Goal: Task Accomplishment & Management: Use online tool/utility

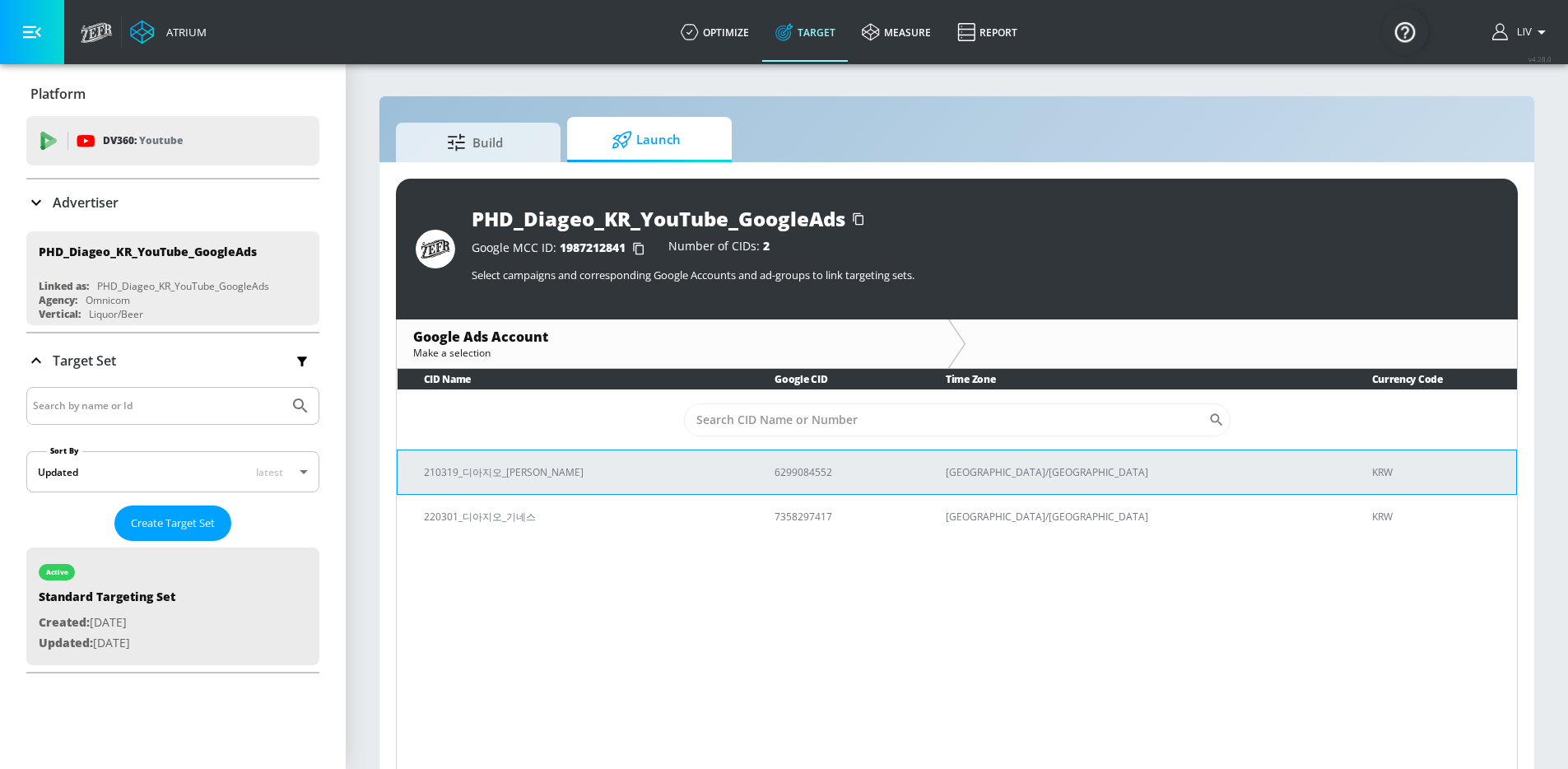
click at [749, 457] on td "210319_디아지오_[PERSON_NAME]" at bounding box center [573, 471] width 351 height 44
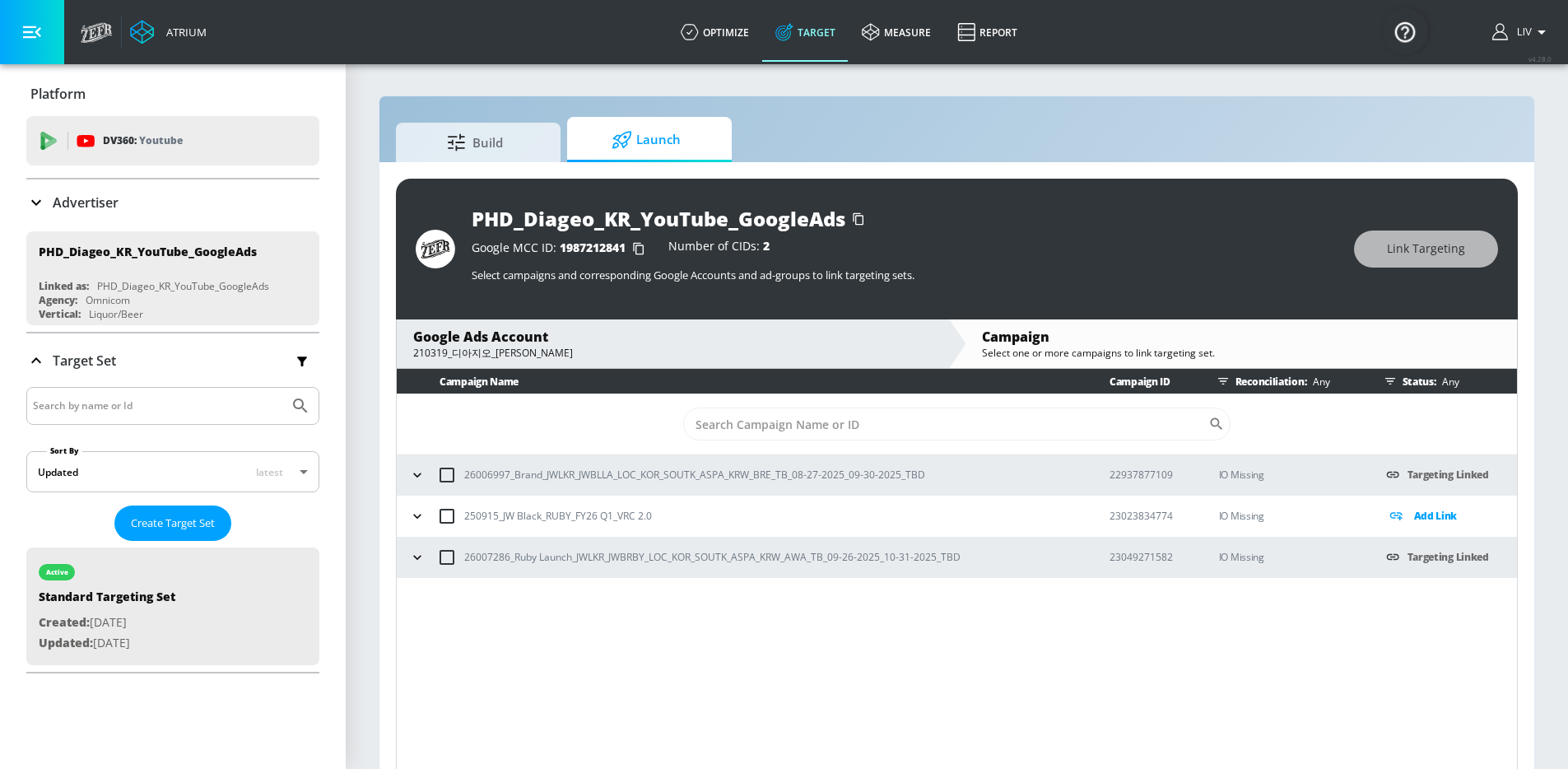
click at [1399, 520] on icon at bounding box center [1396, 515] width 20 height 19
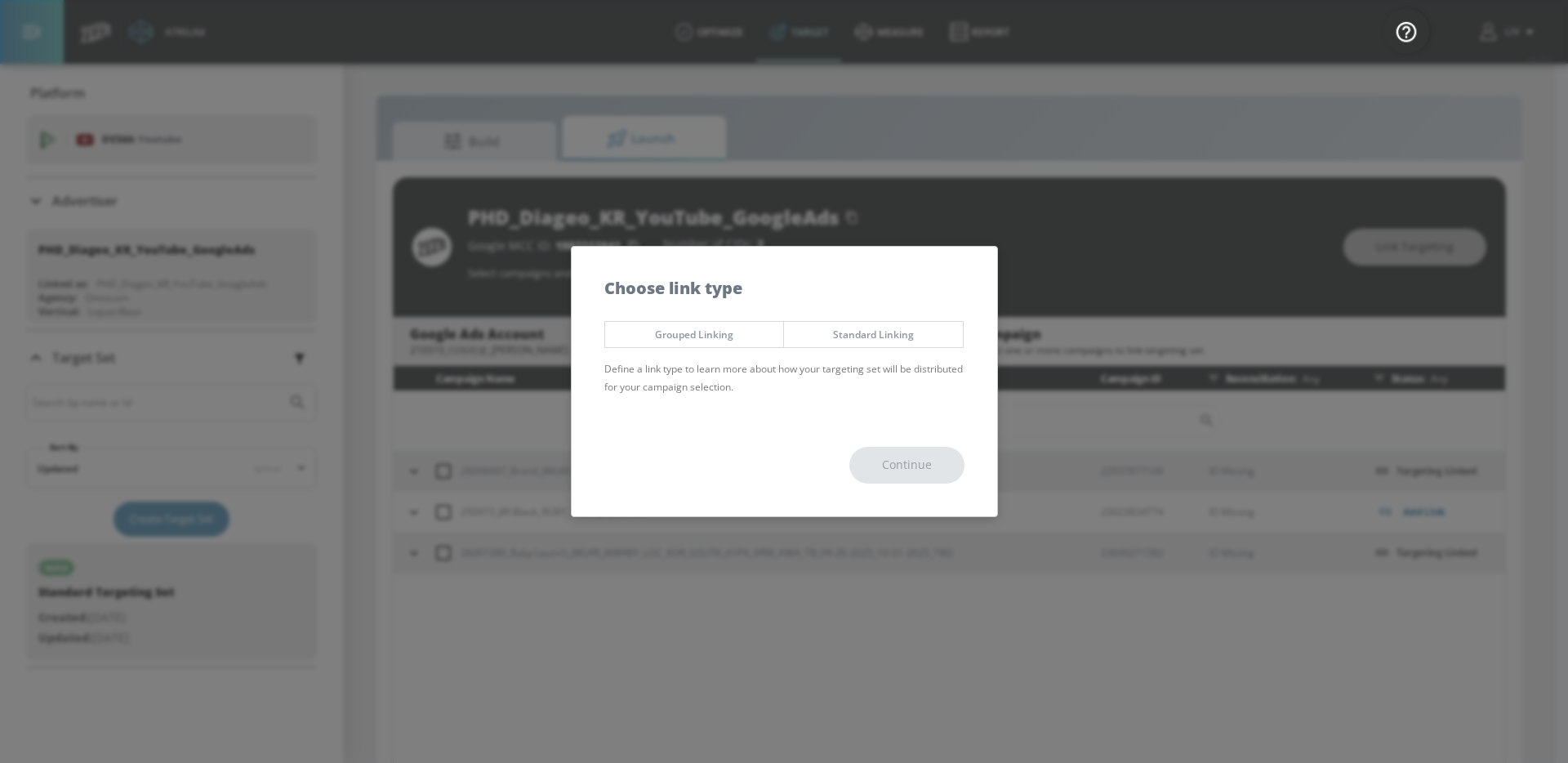
click at [879, 335] on span "Standard Linking" at bounding box center [873, 334] width 154 height 18
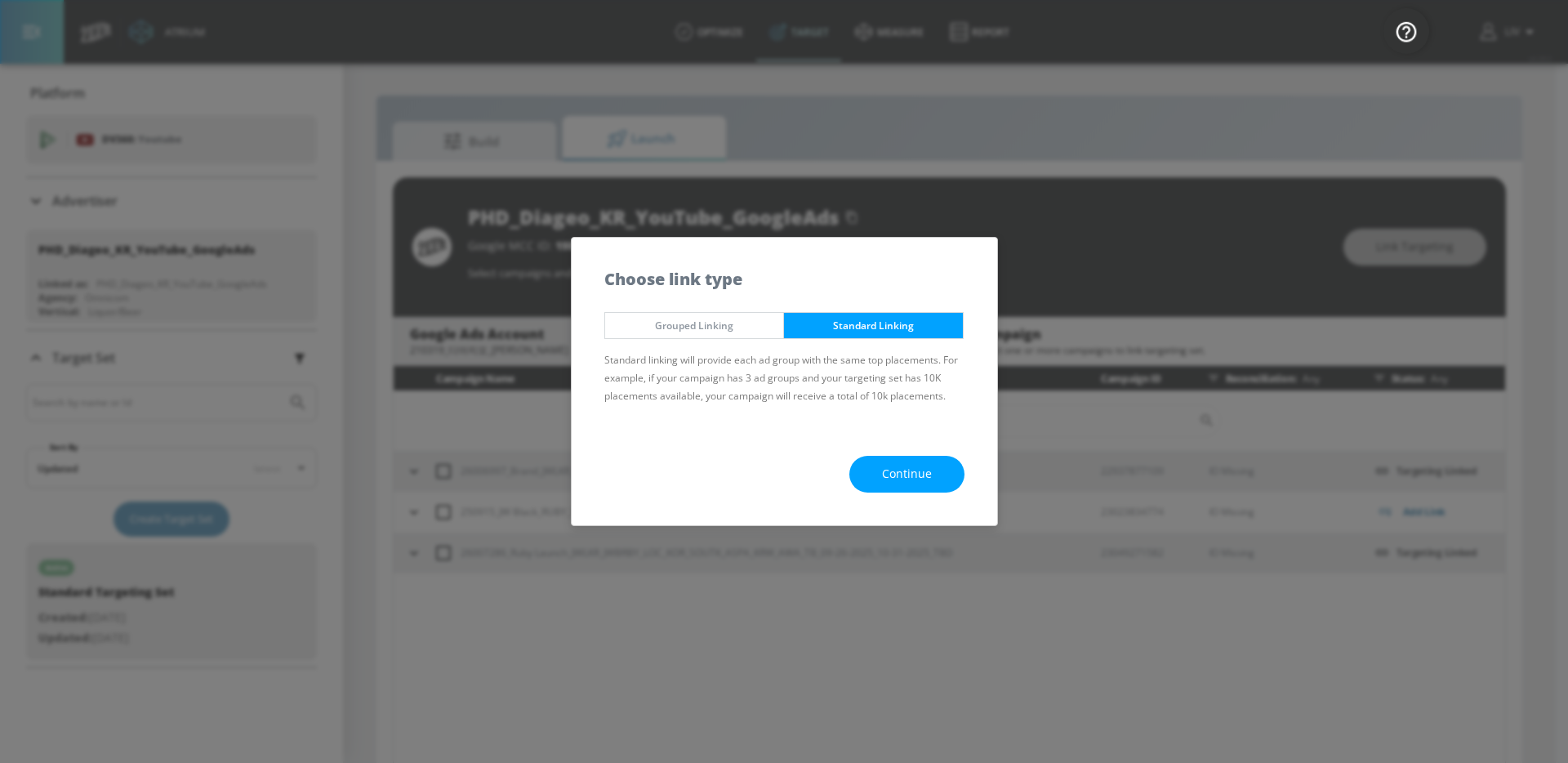
click at [882, 452] on div "Continue" at bounding box center [784, 474] width 426 height 102
click at [889, 468] on span "Continue" at bounding box center [906, 474] width 50 height 20
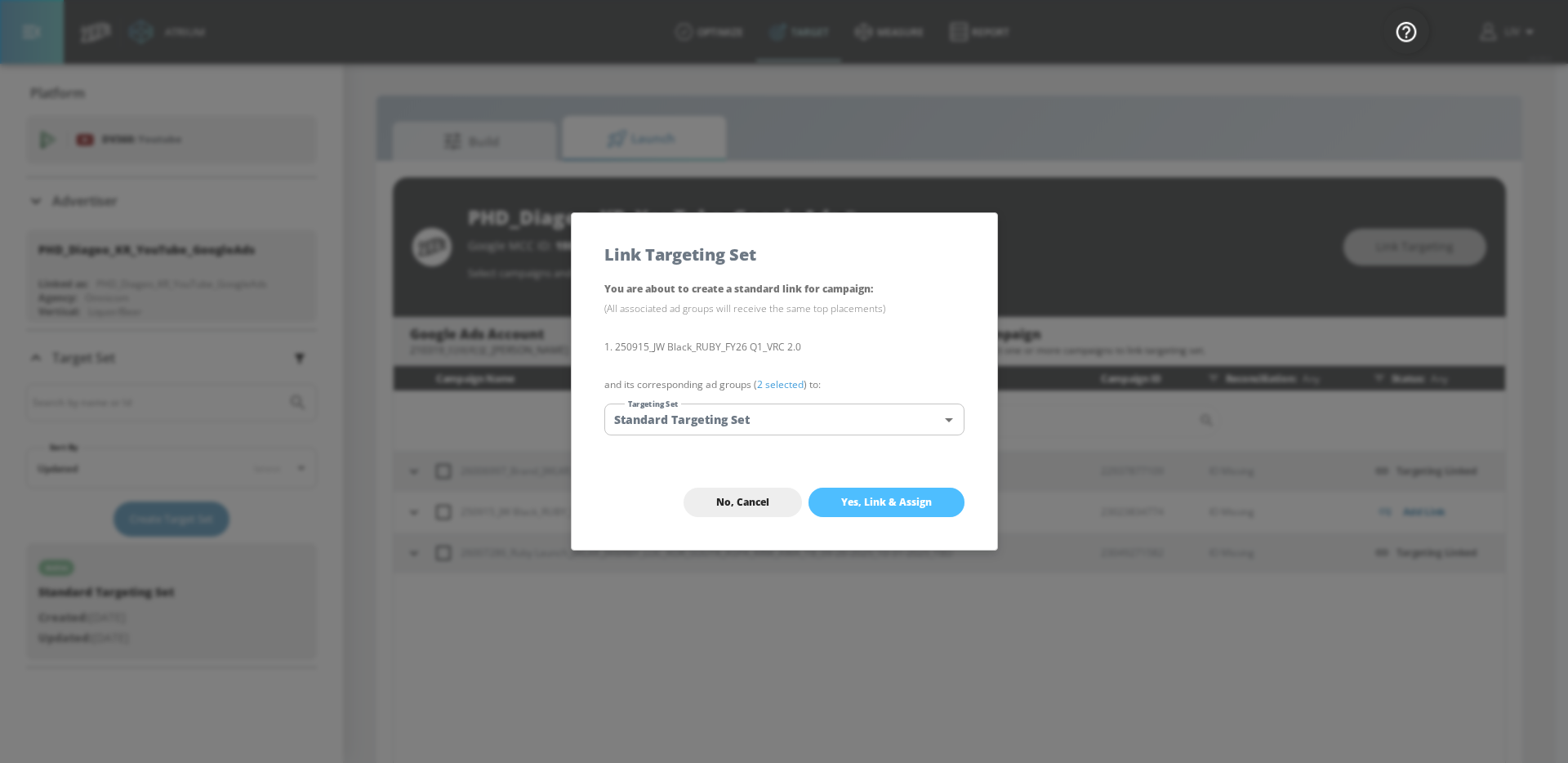
click at [915, 502] on span "Yes, Link & Assign" at bounding box center [886, 502] width 91 height 13
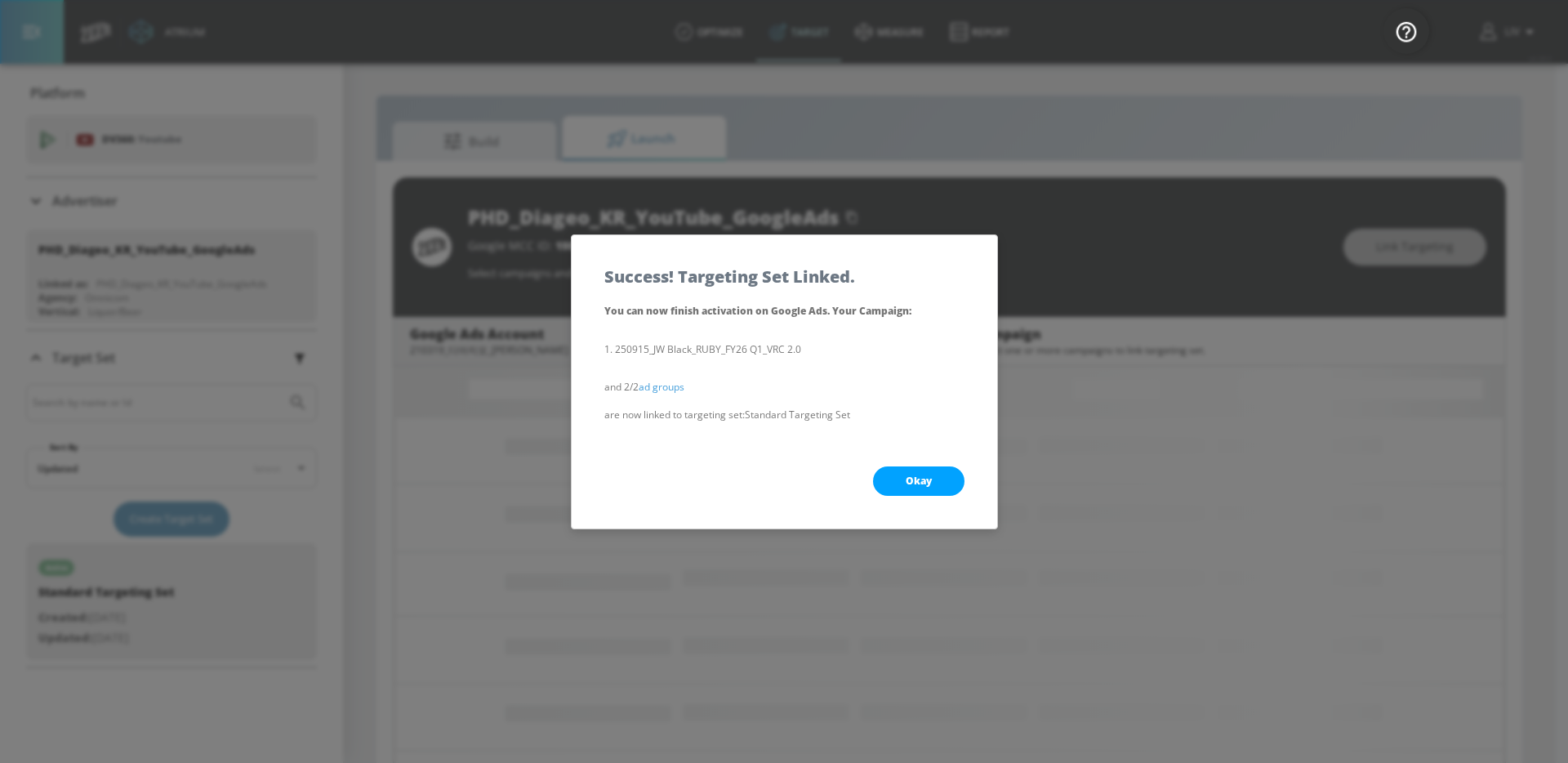
click at [930, 486] on span "Okay" at bounding box center [919, 480] width 26 height 13
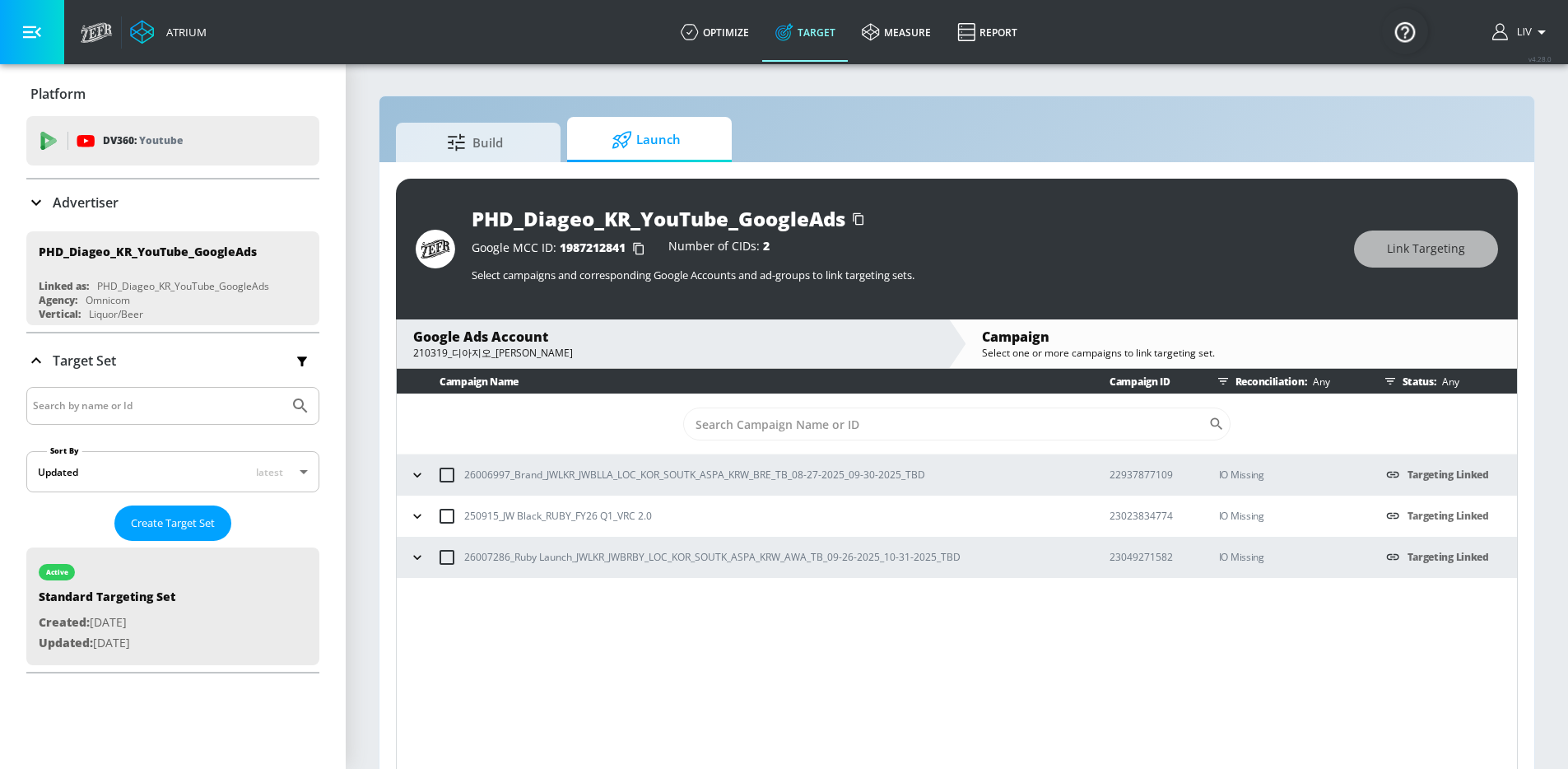
click at [765, 346] on div "210319_디아지오_[PERSON_NAME]" at bounding box center [673, 353] width 518 height 15
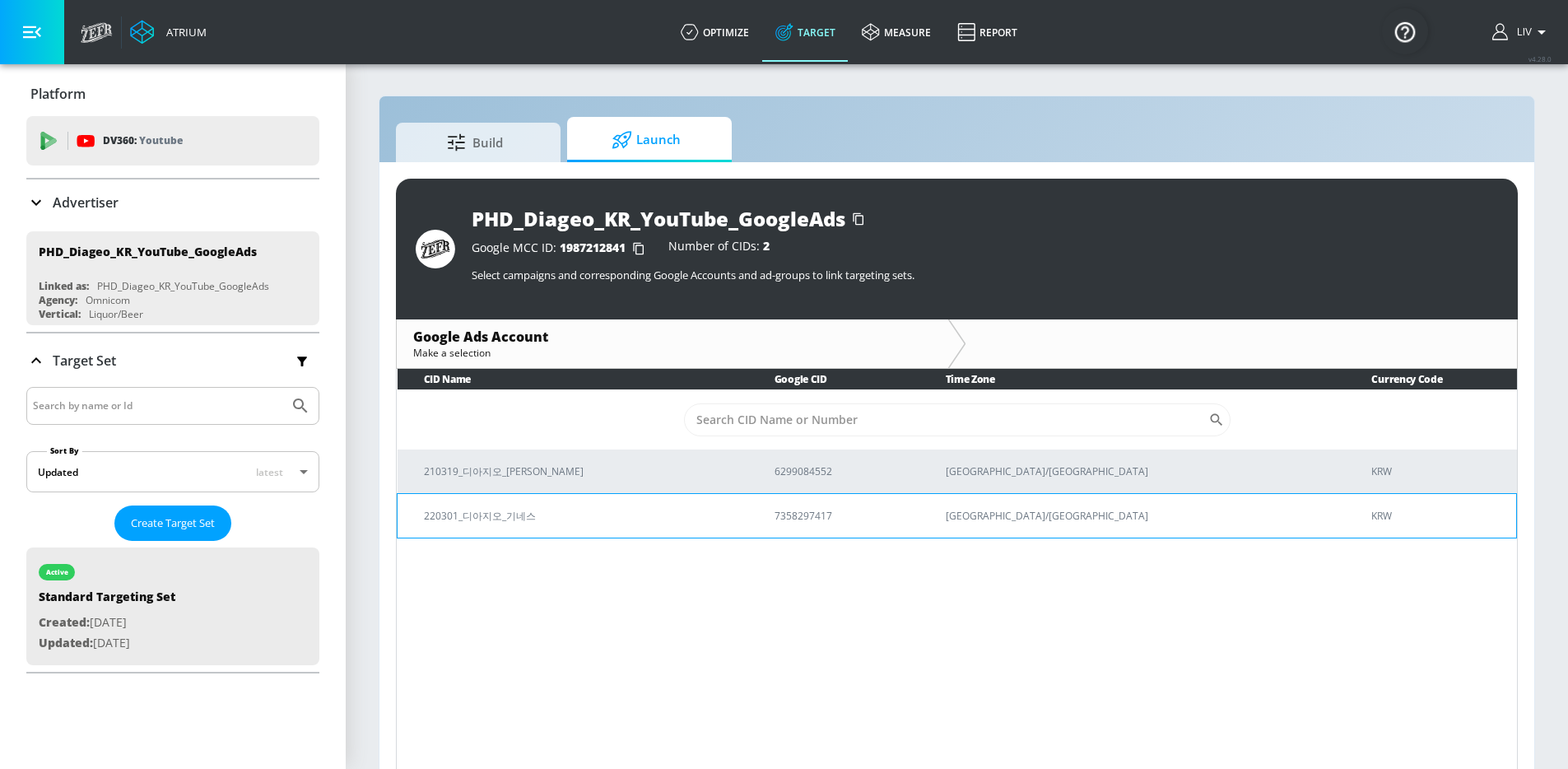
click at [748, 509] on td "220301_디아지오_기네스" at bounding box center [572, 515] width 351 height 44
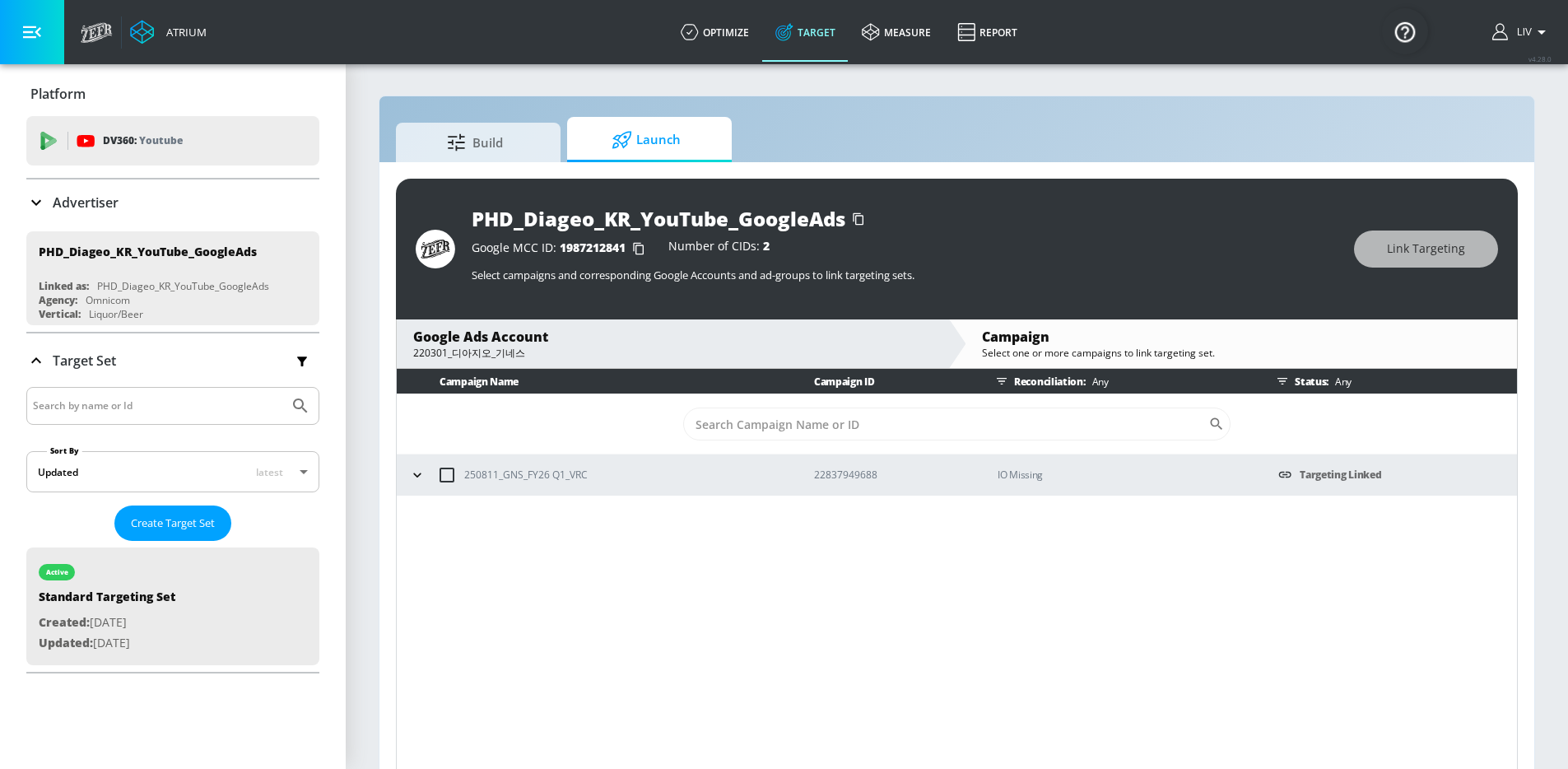
click at [112, 219] on div "Advertiser" at bounding box center [173, 202] width 293 height 46
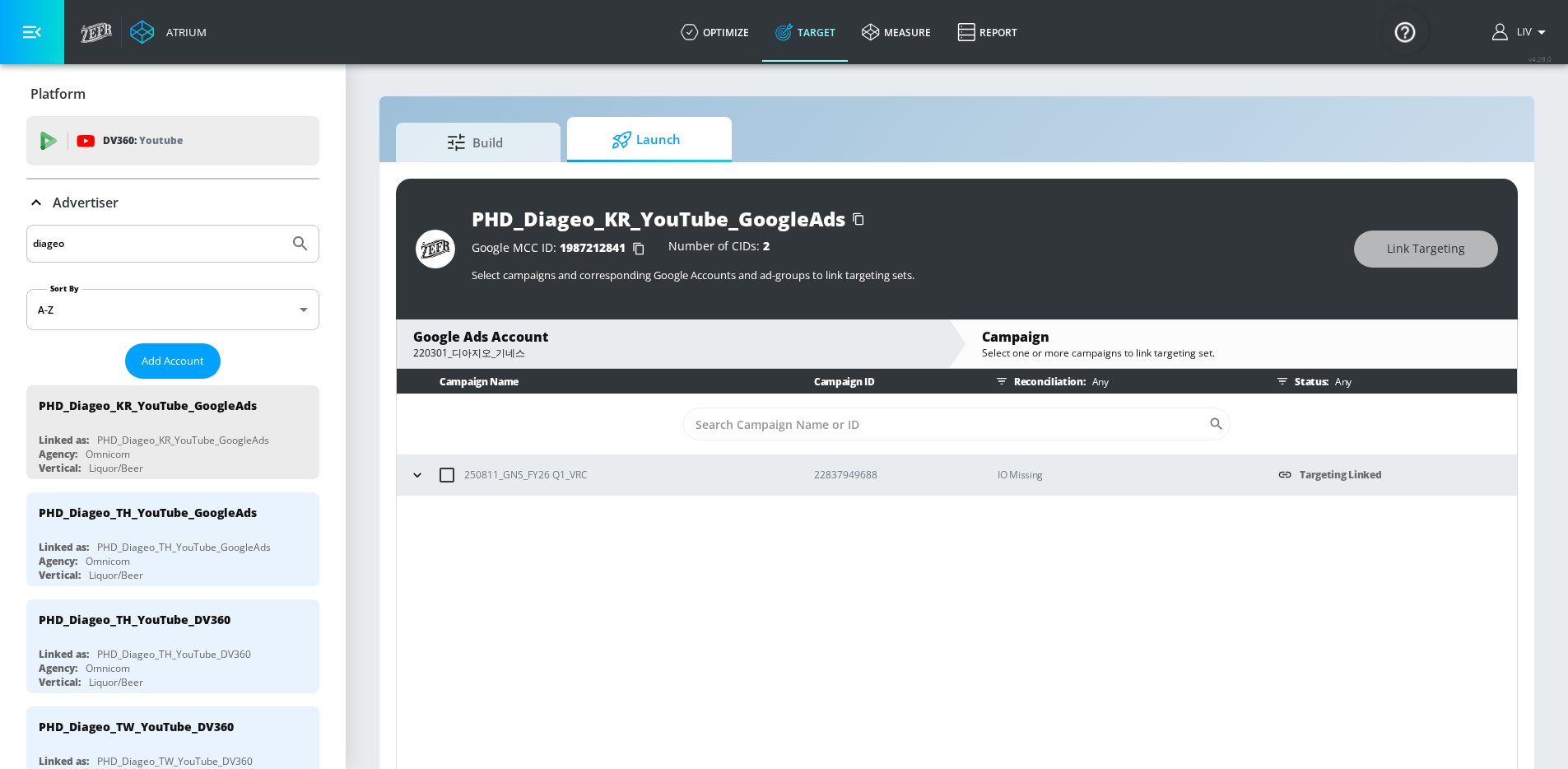
click at [128, 241] on input "diageo" at bounding box center [158, 244] width 249 height 22
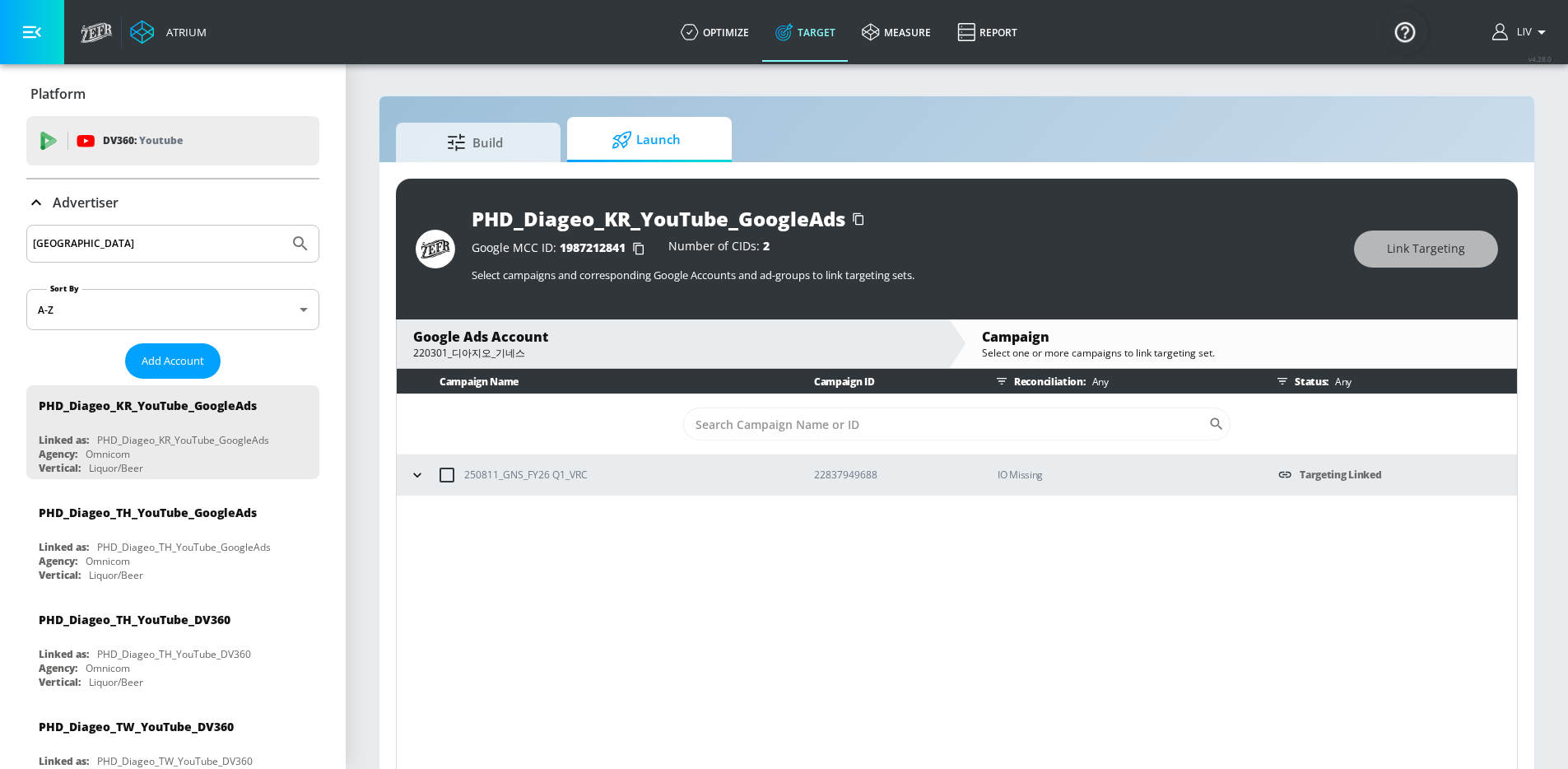
type input "[GEOGRAPHIC_DATA]"
click at [283, 226] on button "Submit Search" at bounding box center [300, 244] width 36 height 36
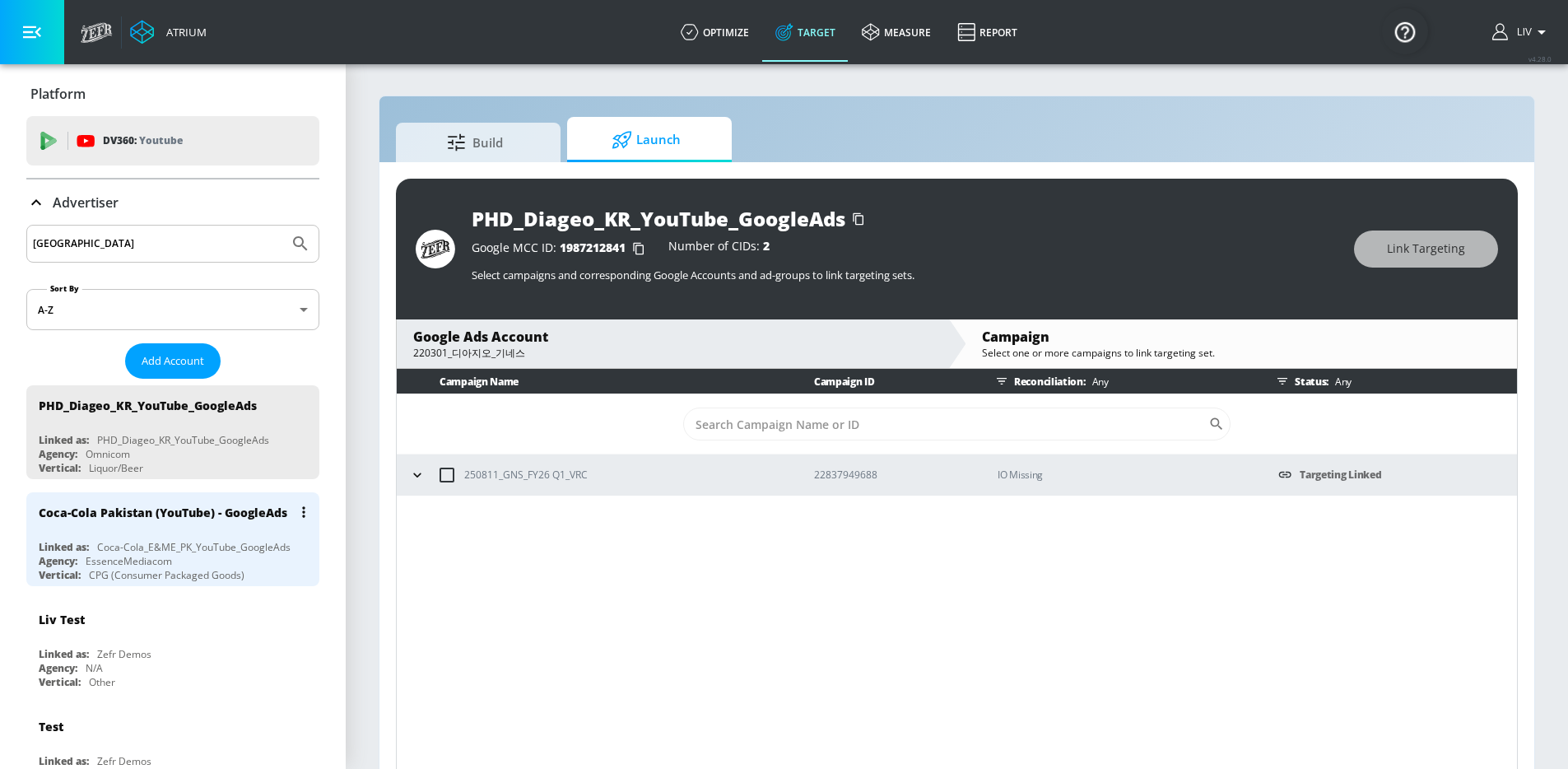
click at [221, 505] on div "Coca-Cola Pakistan (YouTube) - GoogleAds" at bounding box center [162, 513] width 248 height 16
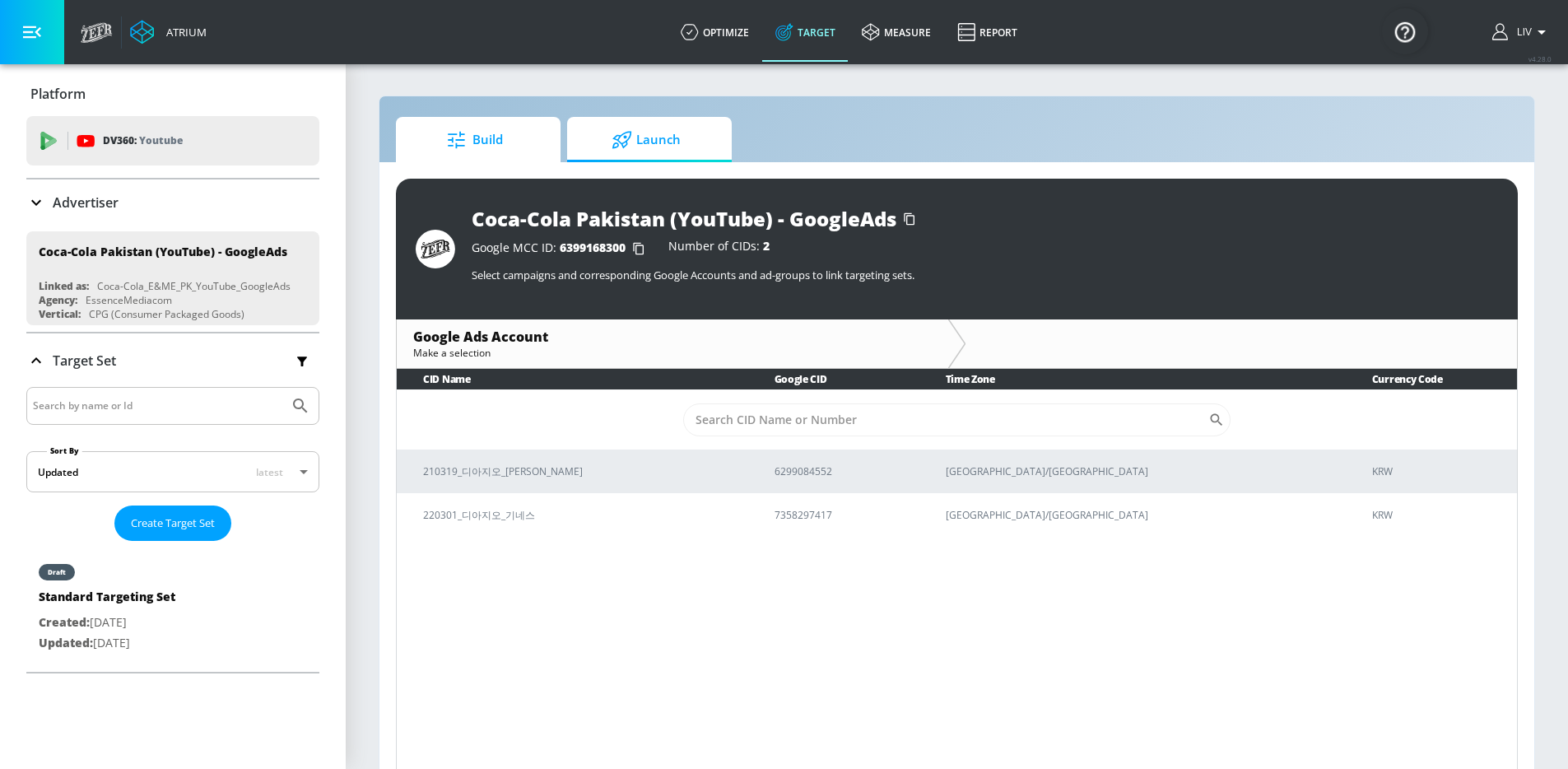
click at [542, 120] on link "Build" at bounding box center [478, 139] width 165 height 45
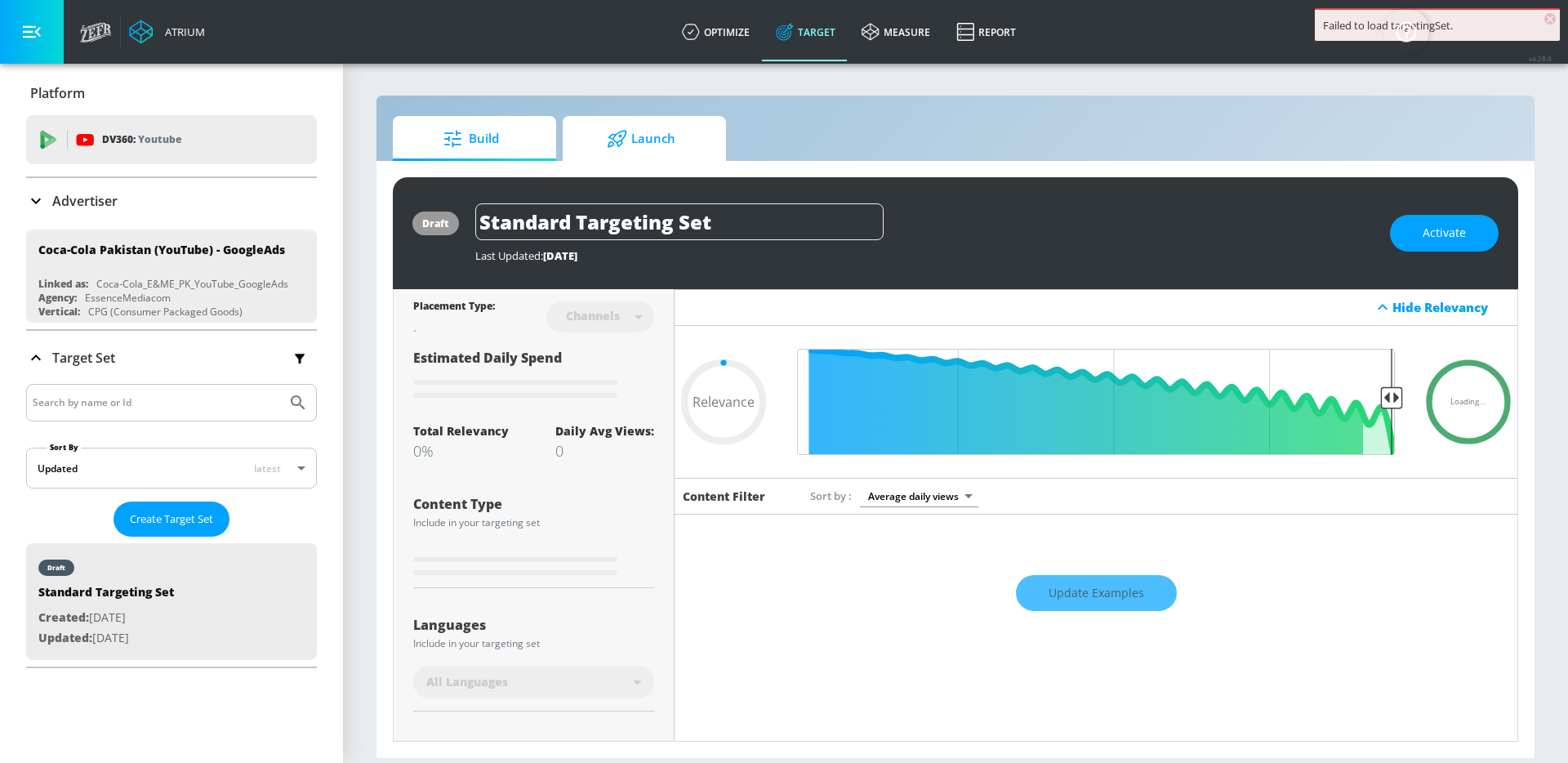
click at [603, 132] on span "Launch" at bounding box center [640, 138] width 124 height 39
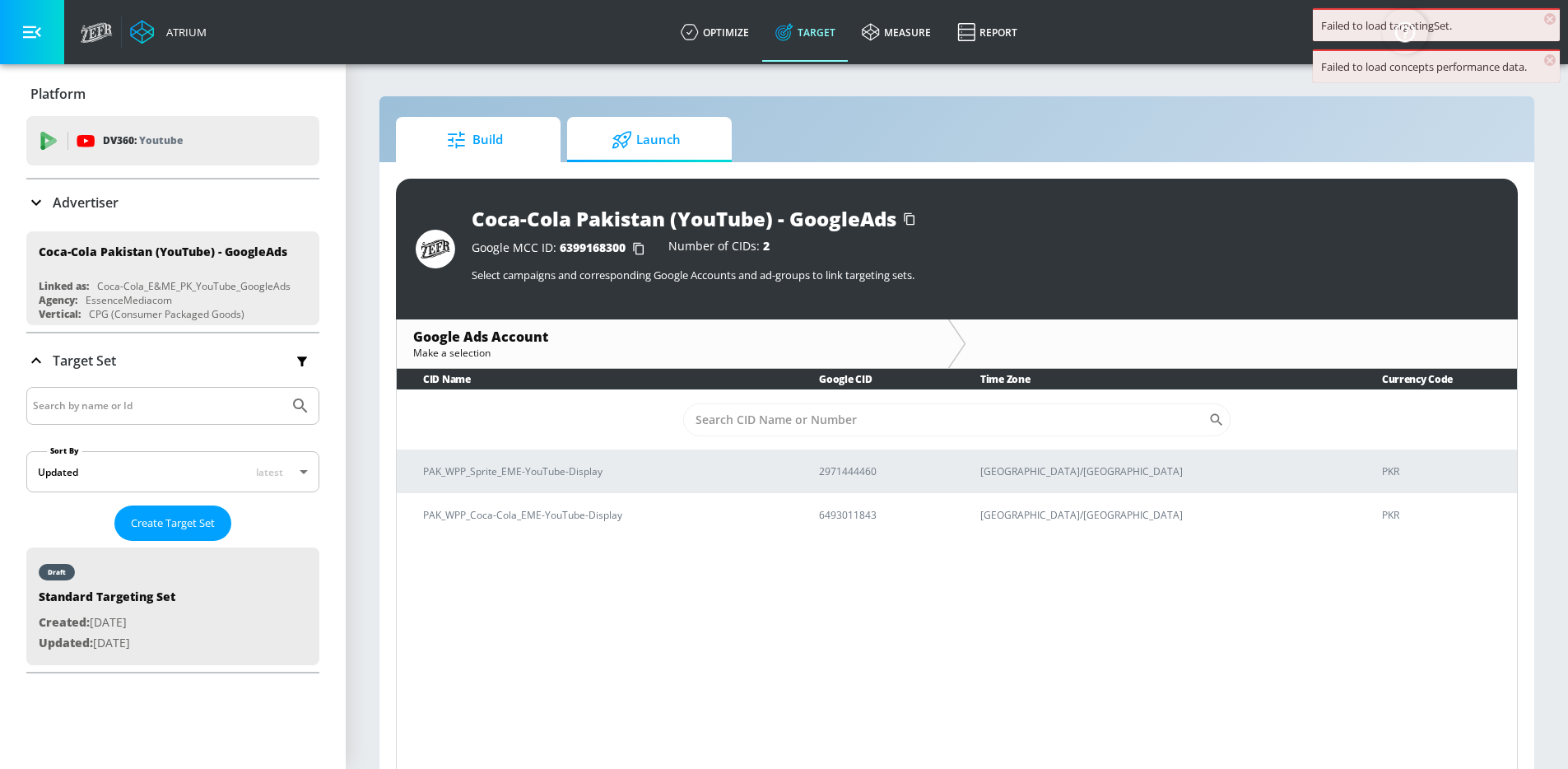
click at [512, 139] on span "Build" at bounding box center [474, 139] width 125 height 39
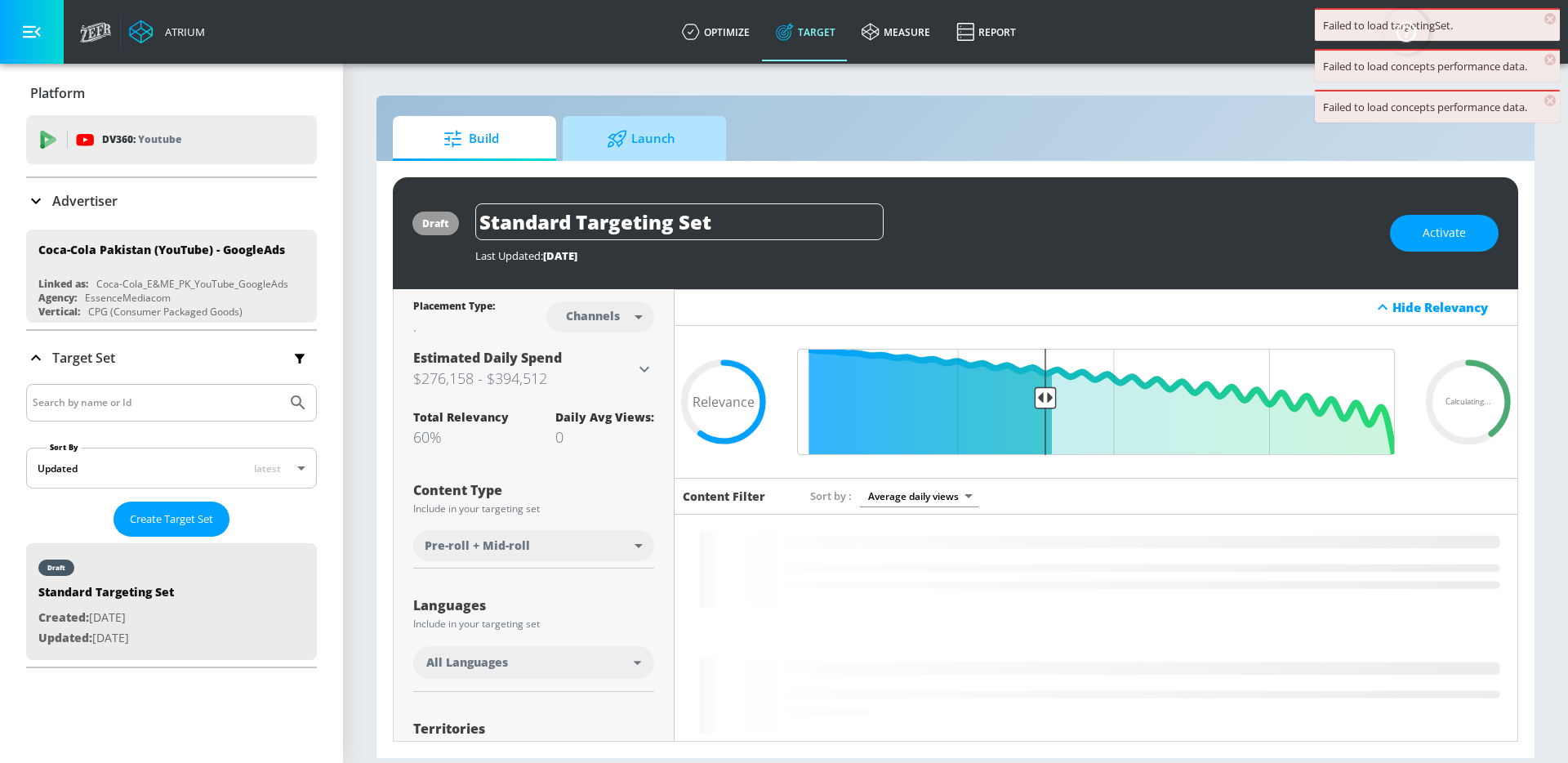
click at [660, 143] on span "Launch" at bounding box center [640, 138] width 124 height 39
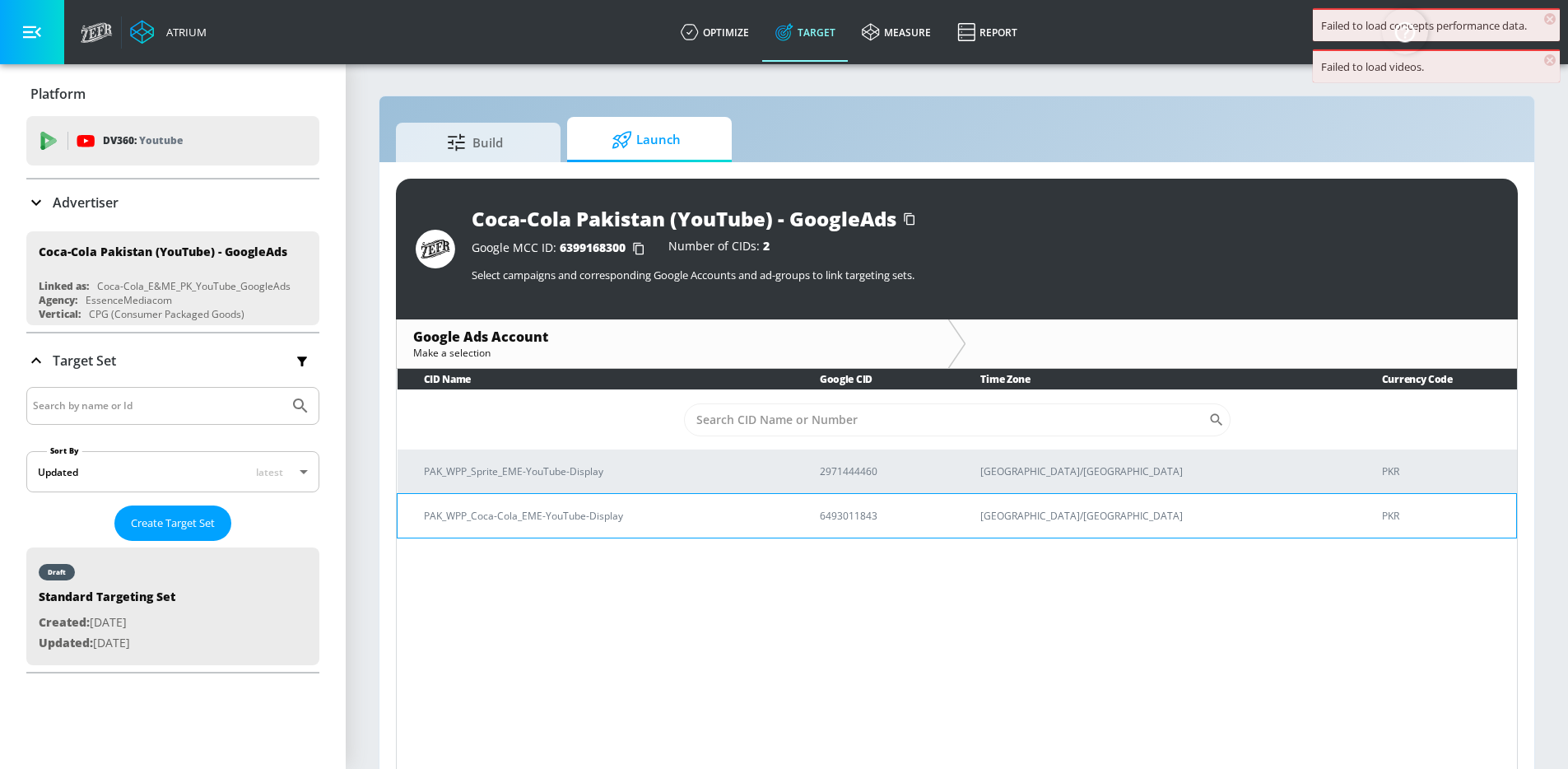
click at [678, 513] on p "PAK_WPP_Coca-Cola_EME-YouTube-Display" at bounding box center [602, 516] width 356 height 18
